Goal: Navigation & Orientation: Find specific page/section

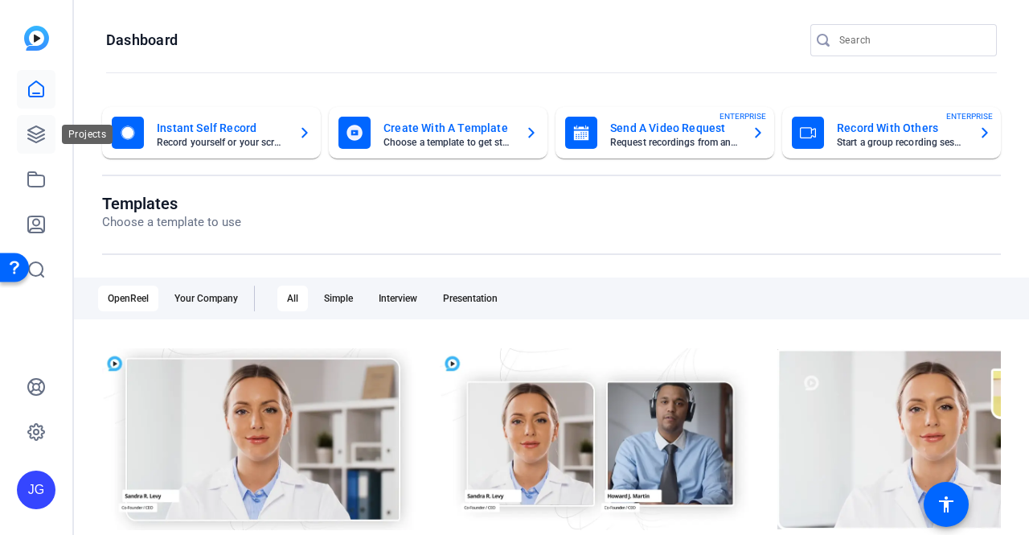
click at [45, 129] on icon at bounding box center [36, 134] width 19 height 19
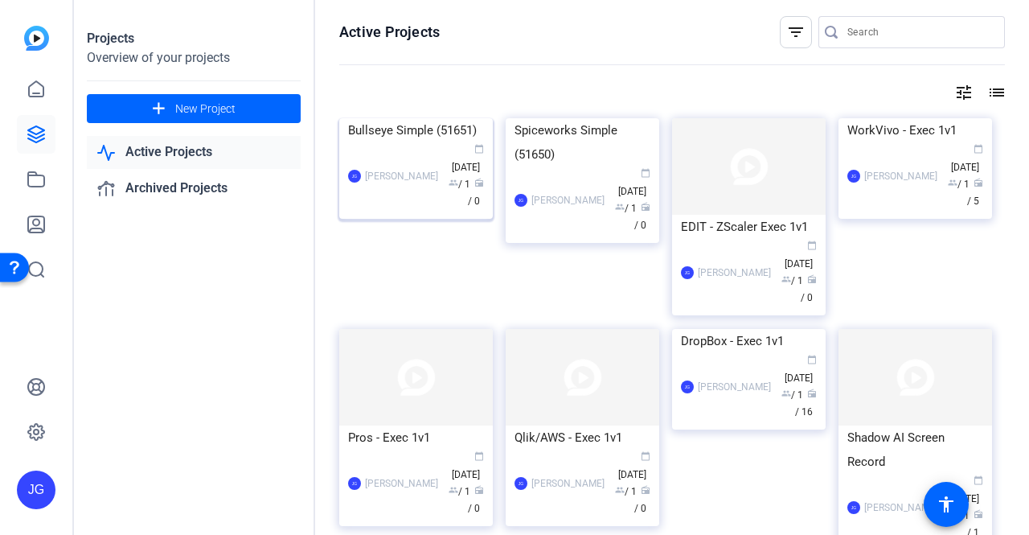
click at [399, 118] on img at bounding box center [416, 118] width 154 height 0
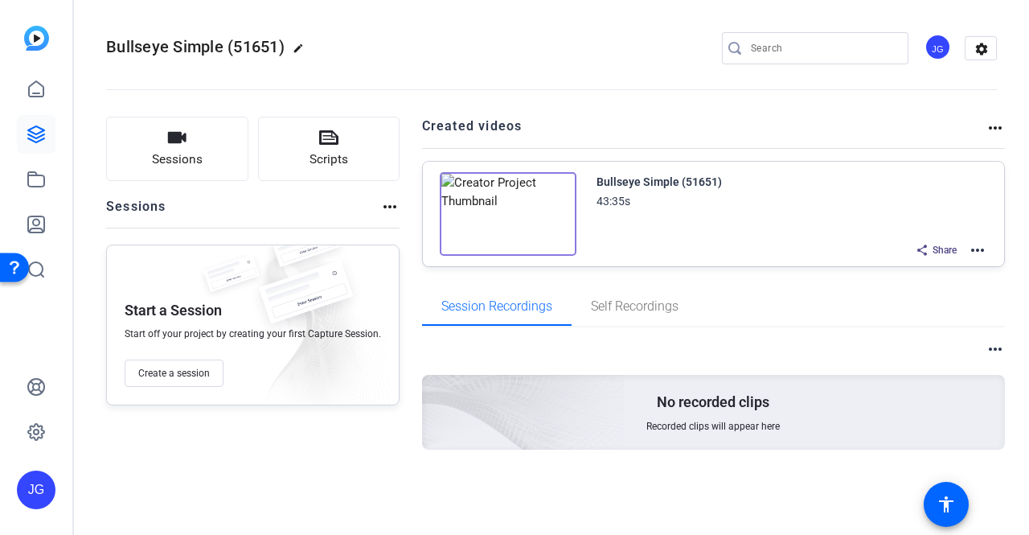
click at [503, 213] on img at bounding box center [508, 214] width 137 height 84
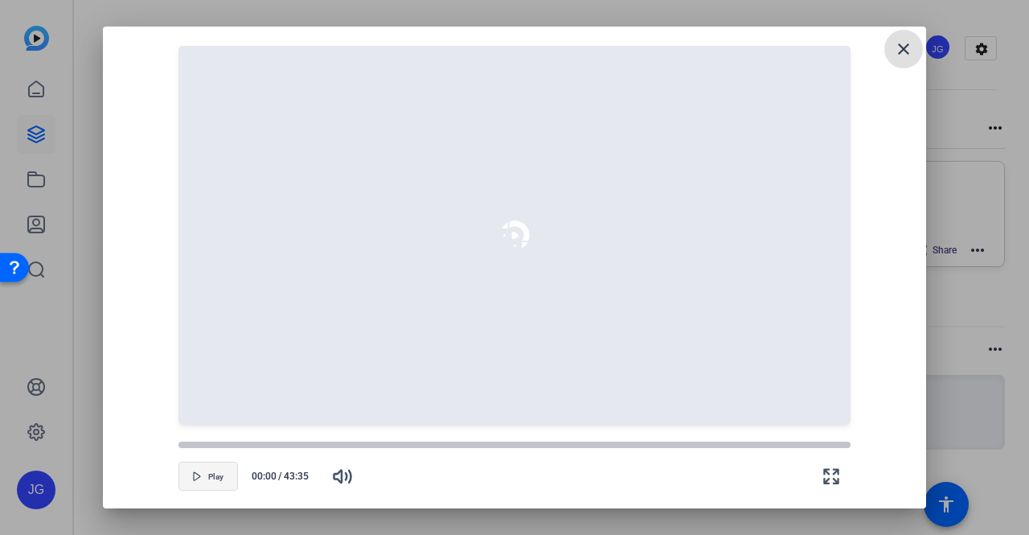
click at [198, 479] on icon "button" at bounding box center [197, 476] width 6 height 8
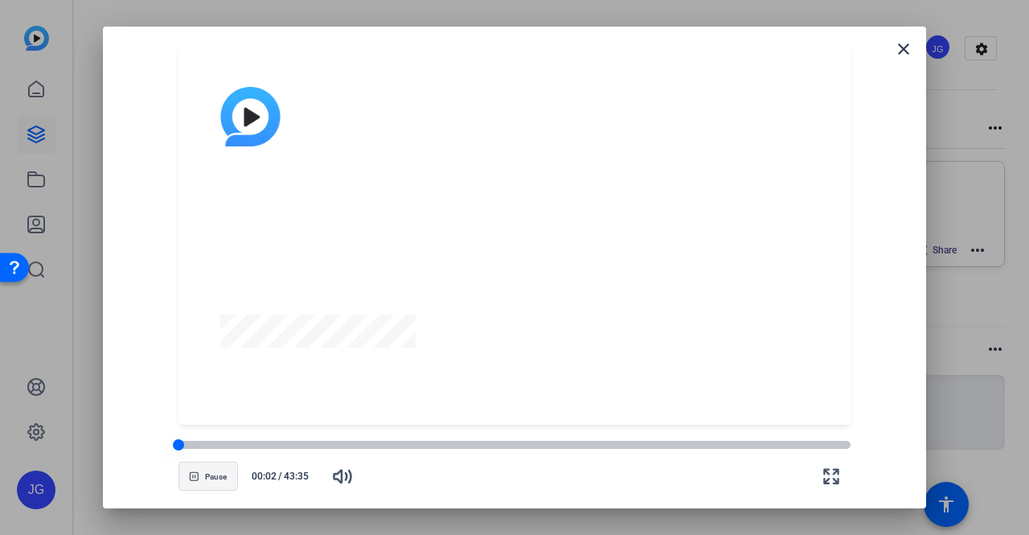
click at [737, 446] on div at bounding box center [515, 445] width 673 height 8
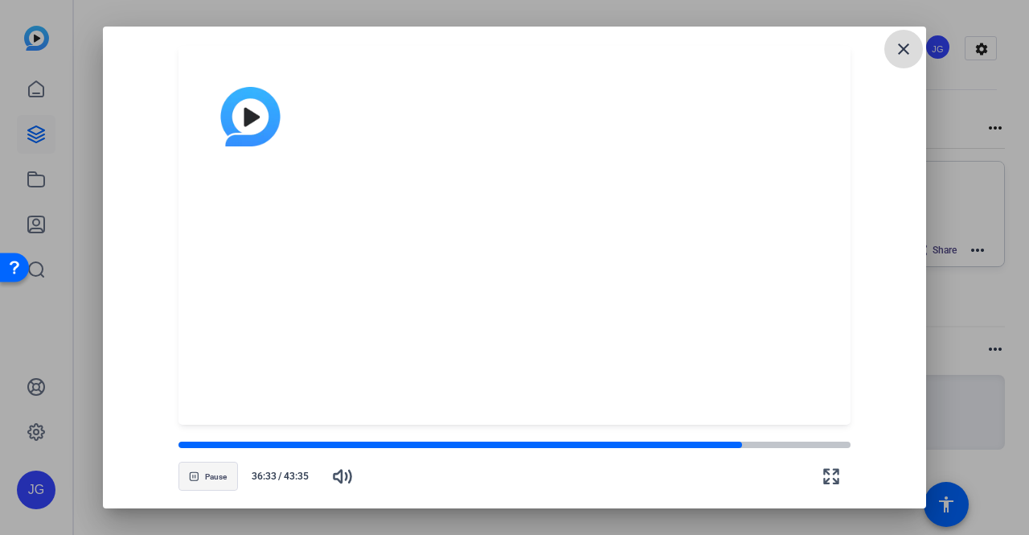
click at [901, 44] on mat-icon "close" at bounding box center [903, 48] width 19 height 19
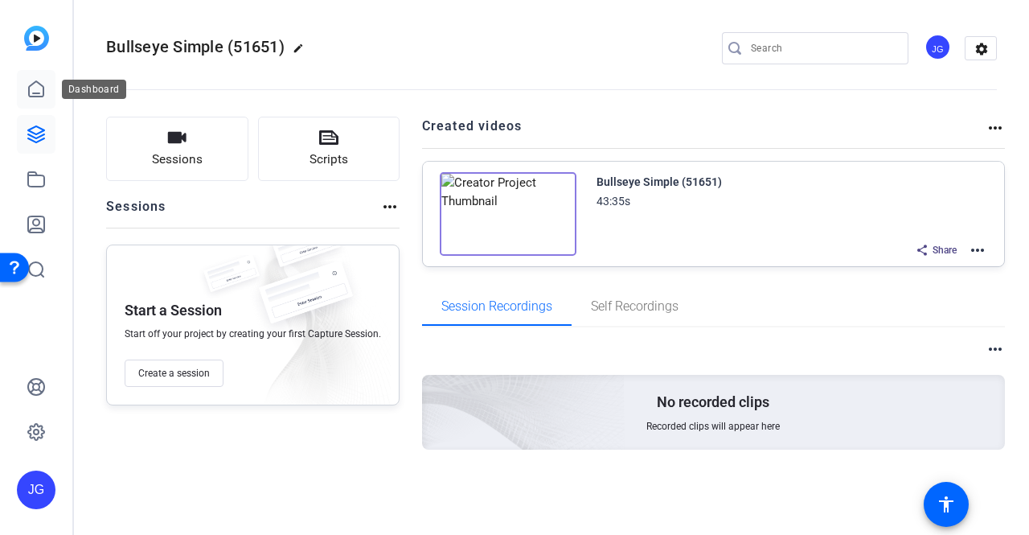
click at [27, 85] on icon at bounding box center [36, 89] width 19 height 19
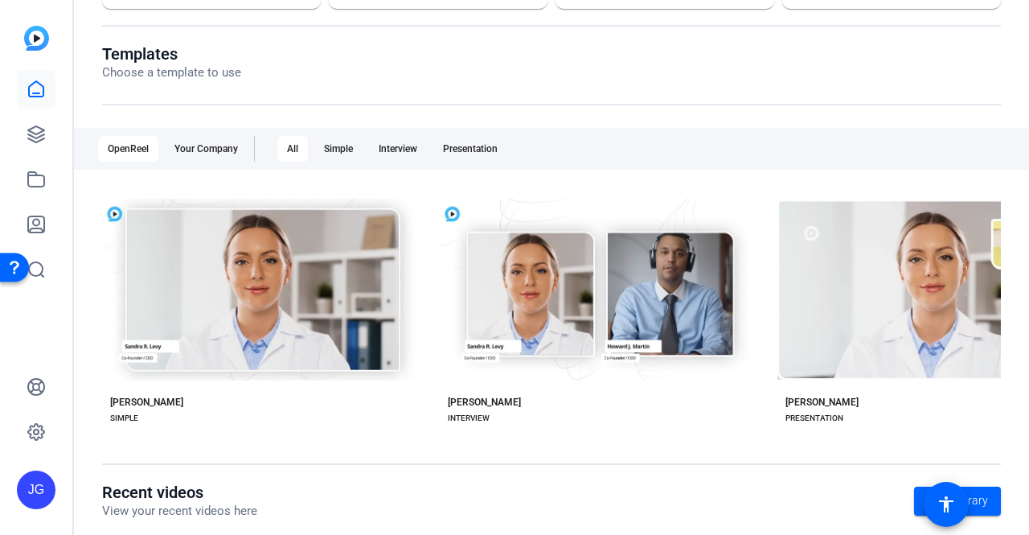
scroll to position [295, 0]
